Goal: Task Accomplishment & Management: Manage account settings

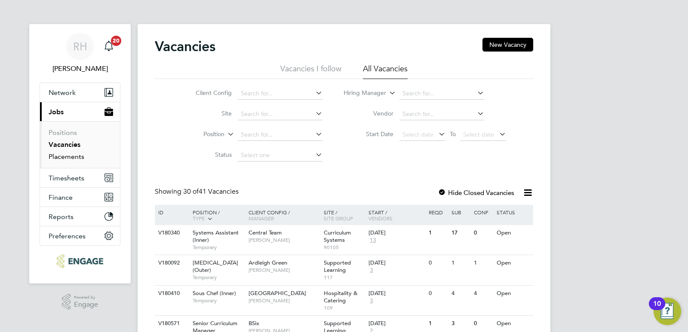
click at [53, 160] on link "Placements" at bounding box center [67, 157] width 36 height 8
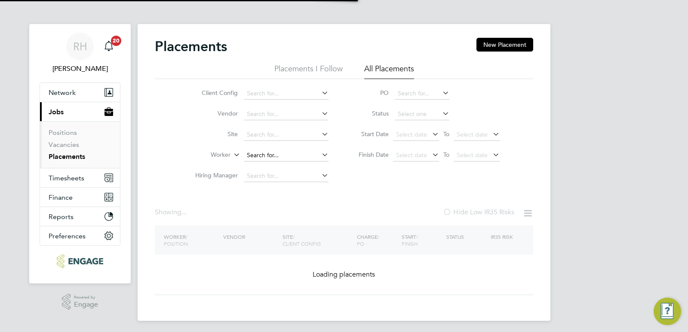
click at [256, 151] on input at bounding box center [286, 156] width 85 height 12
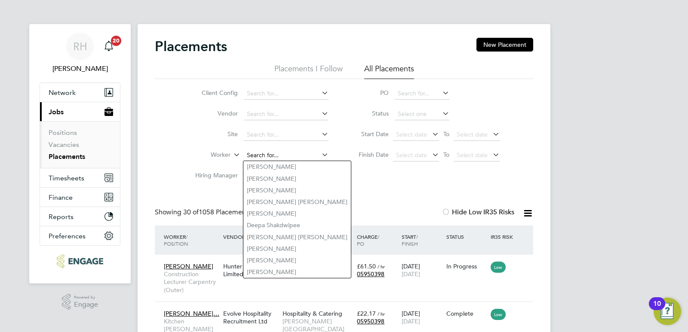
paste input "Shaeba"
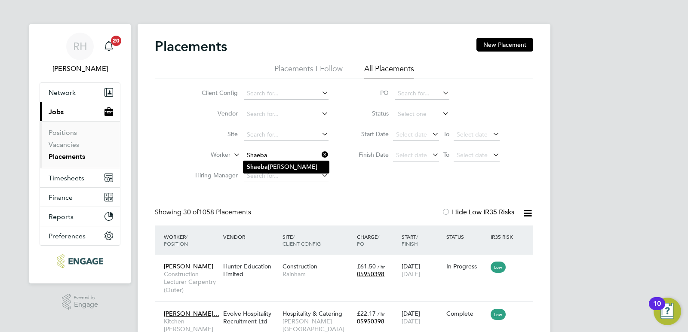
click at [265, 164] on b "Shaeba" at bounding box center [257, 166] width 21 height 7
type input "Shaeba Freckleton"
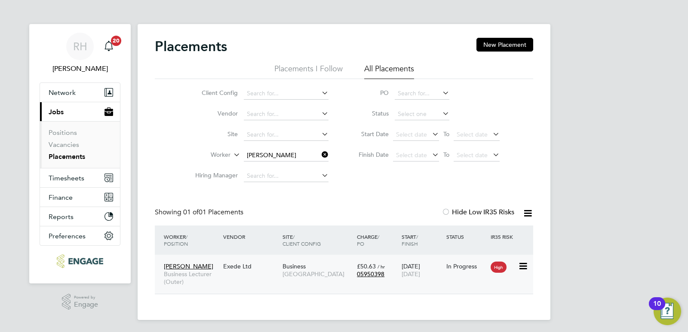
click at [205, 276] on span "Business Lecturer (Outer)" at bounding box center [191, 277] width 55 height 15
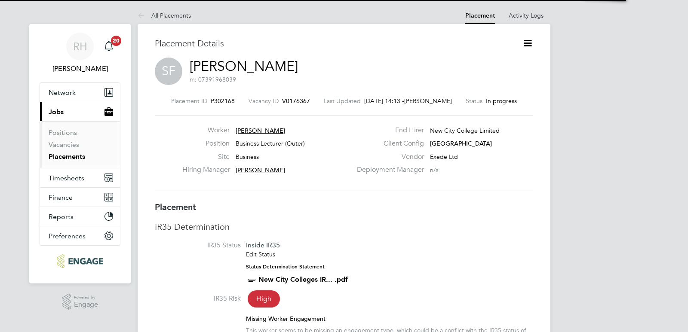
click at [527, 45] on icon at bounding box center [527, 43] width 11 height 11
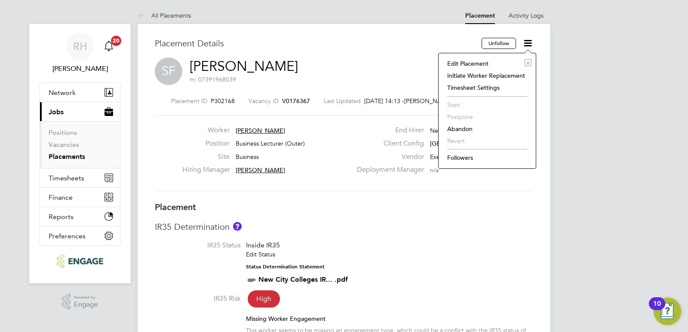
click at [479, 66] on li "Edit Placement e" at bounding box center [487, 64] width 89 height 12
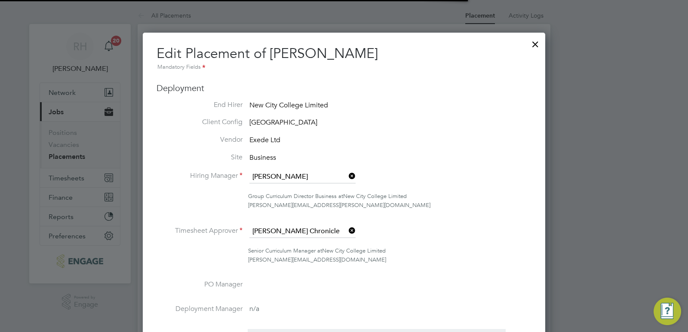
scroll to position [4, 4]
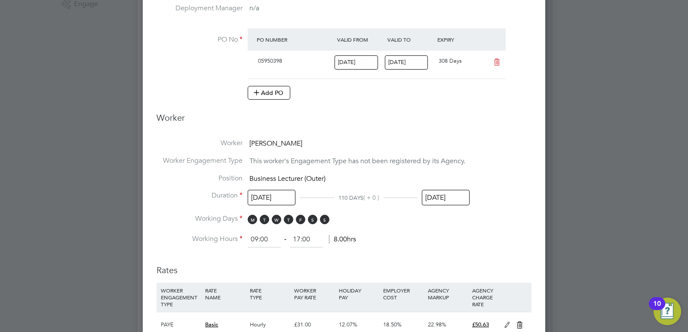
click at [428, 197] on input "19 Dec 2025" at bounding box center [446, 198] width 48 height 16
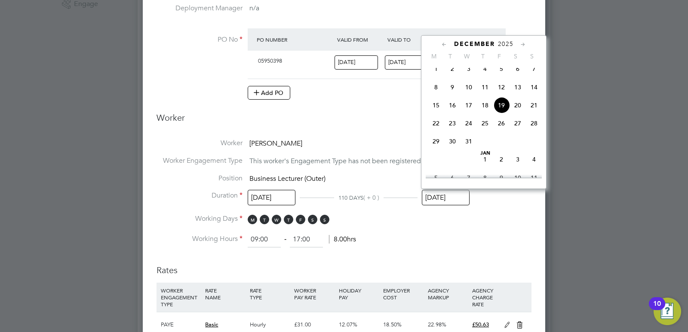
click at [441, 46] on icon at bounding box center [444, 44] width 8 height 9
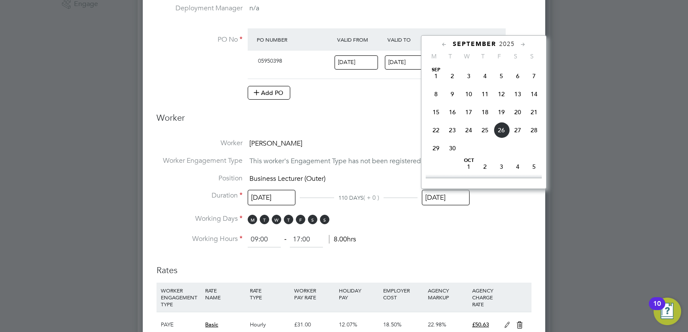
click at [499, 129] on span "26" at bounding box center [501, 130] width 16 height 16
type input "26 Sep 2025"
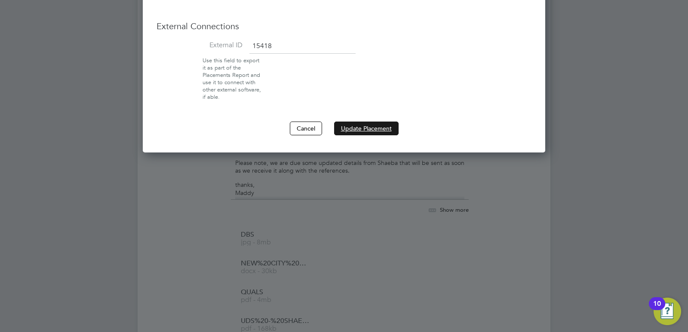
click at [377, 128] on button "Update Placement" at bounding box center [366, 129] width 64 height 14
